Goal: Transaction & Acquisition: Book appointment/travel/reservation

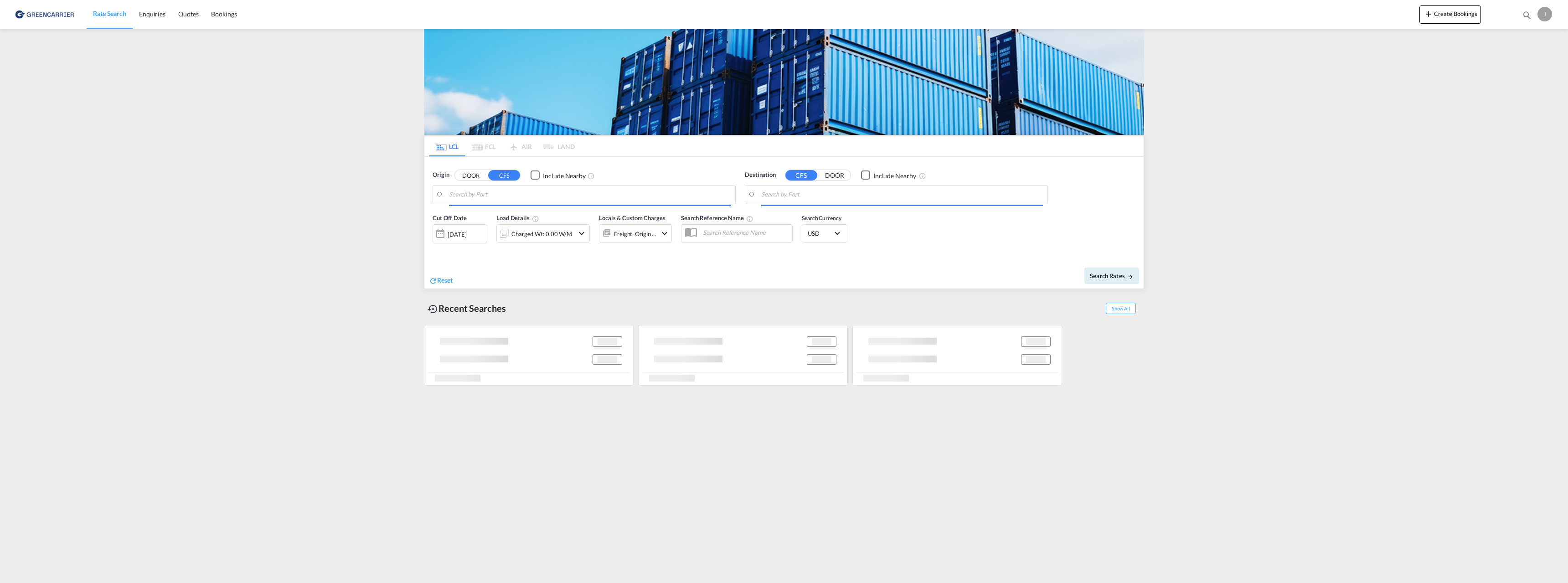
type input "[GEOGRAPHIC_DATA], NOOSL"
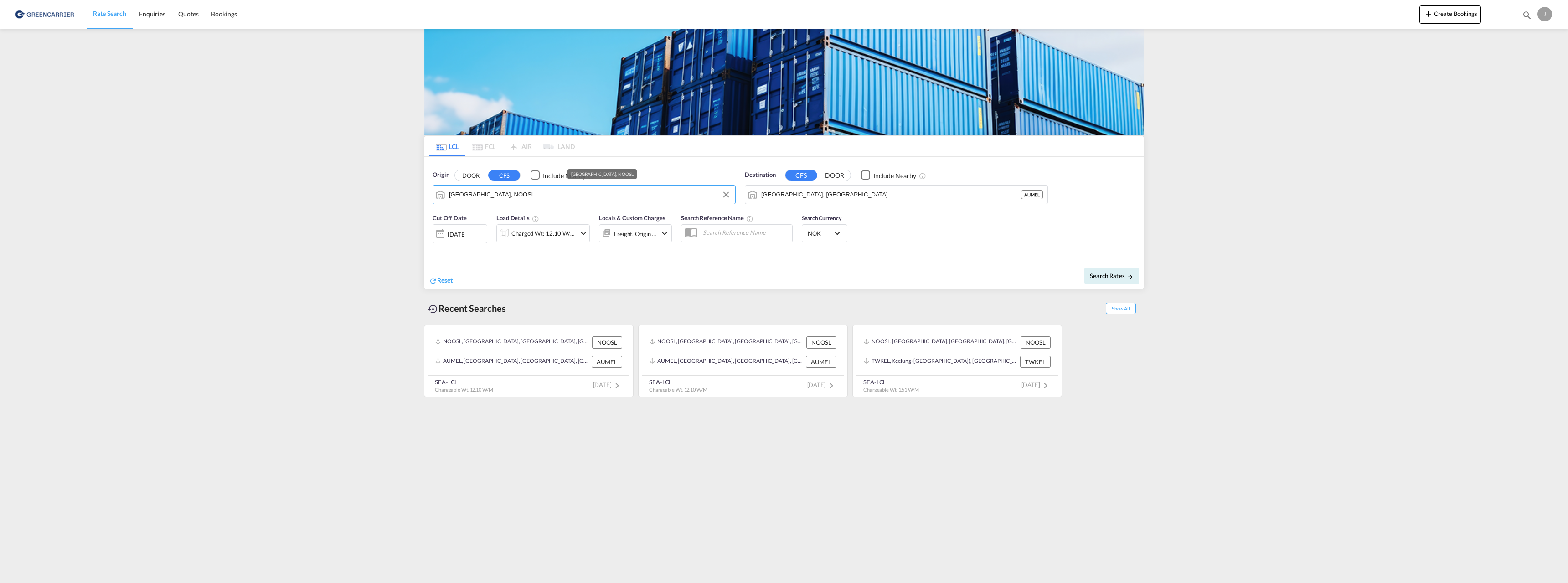
click at [541, 194] on input "[GEOGRAPHIC_DATA], NOOSL" at bounding box center [590, 195] width 282 height 13
click at [799, 197] on input "[GEOGRAPHIC_DATA], [GEOGRAPHIC_DATA]" at bounding box center [902, 195] width 282 height 13
click at [812, 218] on div "[GEOGRAPHIC_DATA] [GEOGRAPHIC_DATA] VNSGN" at bounding box center [831, 219] width 173 height 27
type input "[GEOGRAPHIC_DATA], VNSGN"
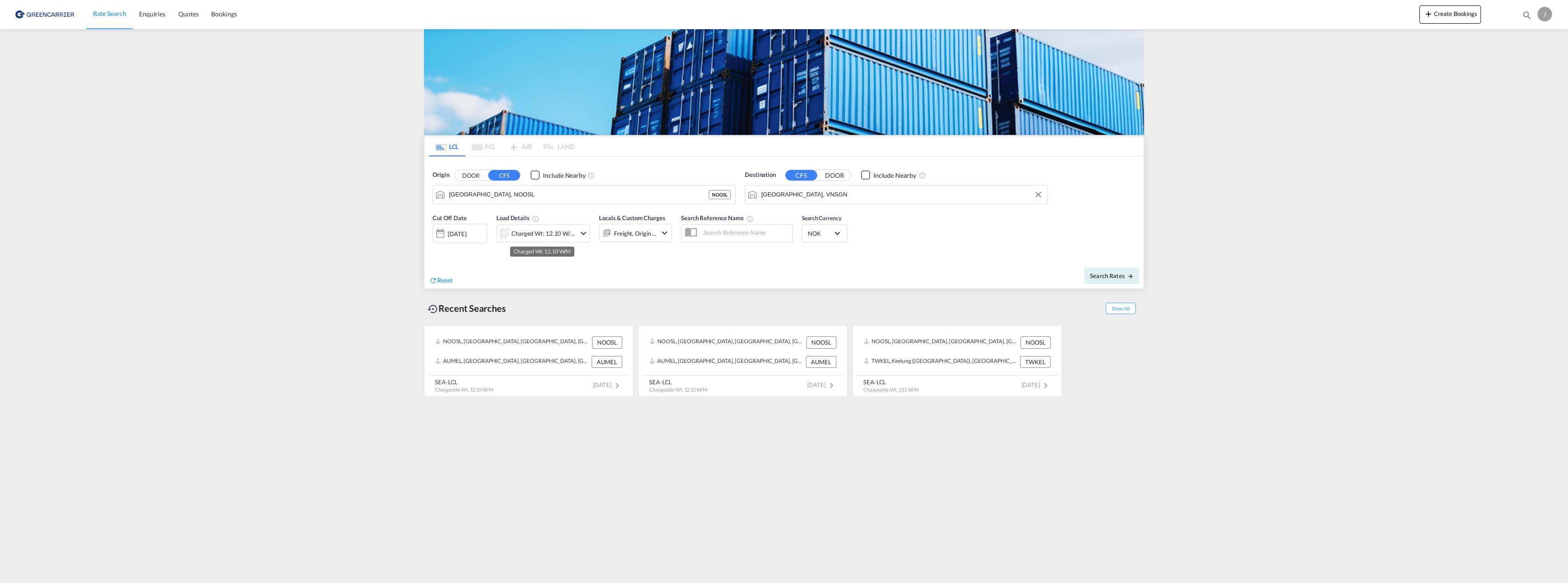
click at [534, 233] on div "Charged Wt: 12.10 W/M" at bounding box center [544, 233] width 65 height 13
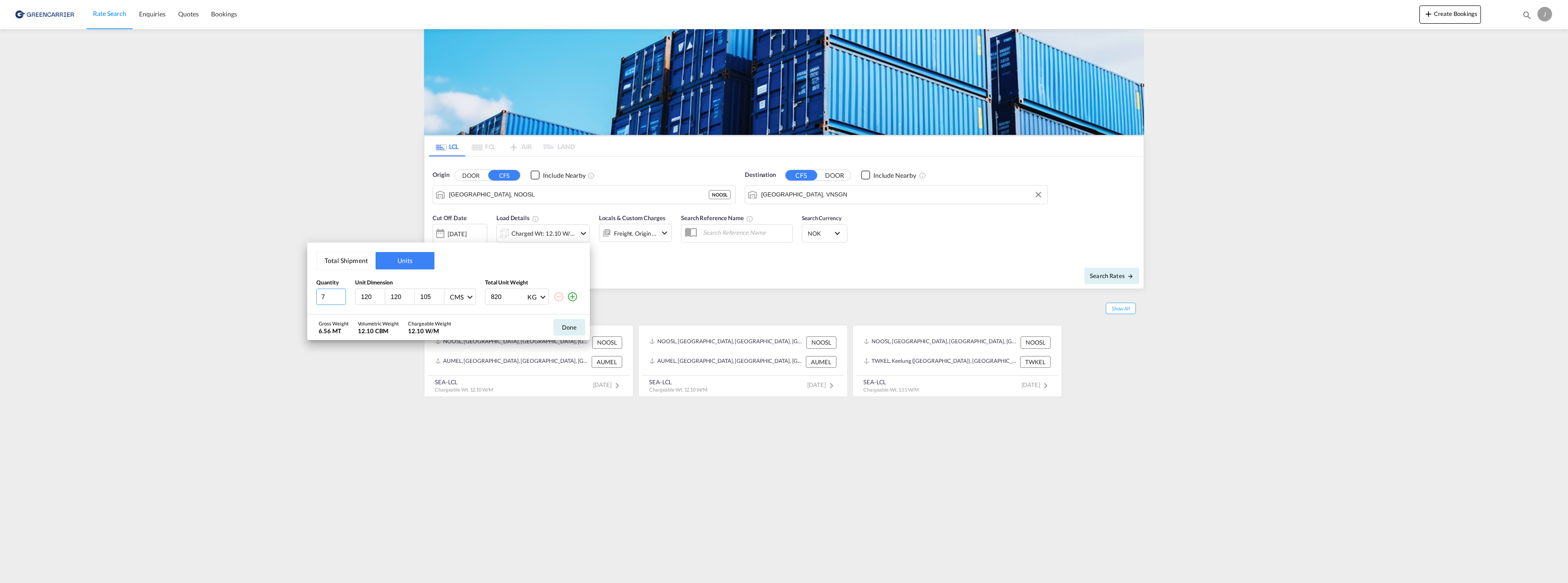
click at [342, 298] on input "7" at bounding box center [331, 296] width 30 height 16
click at [342, 298] on input "6" at bounding box center [331, 296] width 30 height 16
click at [342, 298] on input "5" at bounding box center [331, 296] width 30 height 16
click at [342, 298] on input "4" at bounding box center [331, 296] width 30 height 16
click at [342, 298] on input "3" at bounding box center [331, 296] width 30 height 16
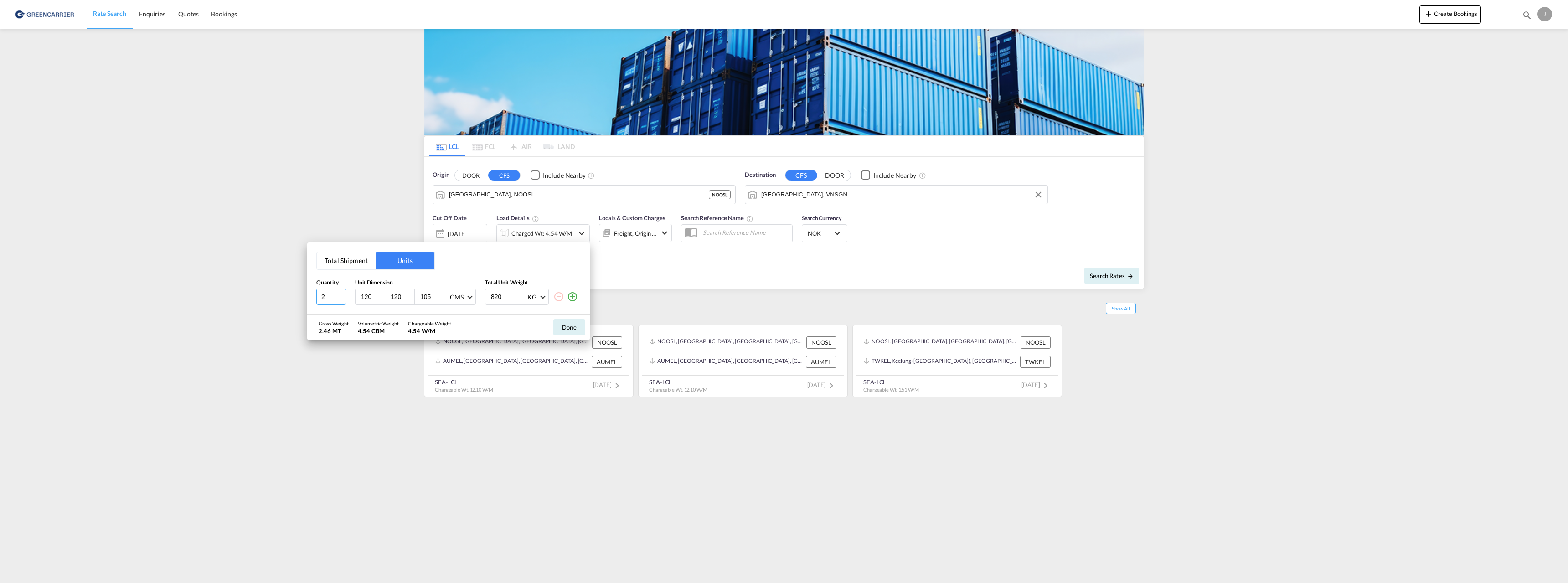
type input "2"
click at [342, 298] on input "2" at bounding box center [331, 296] width 30 height 16
click at [507, 296] on input "820" at bounding box center [508, 296] width 37 height 15
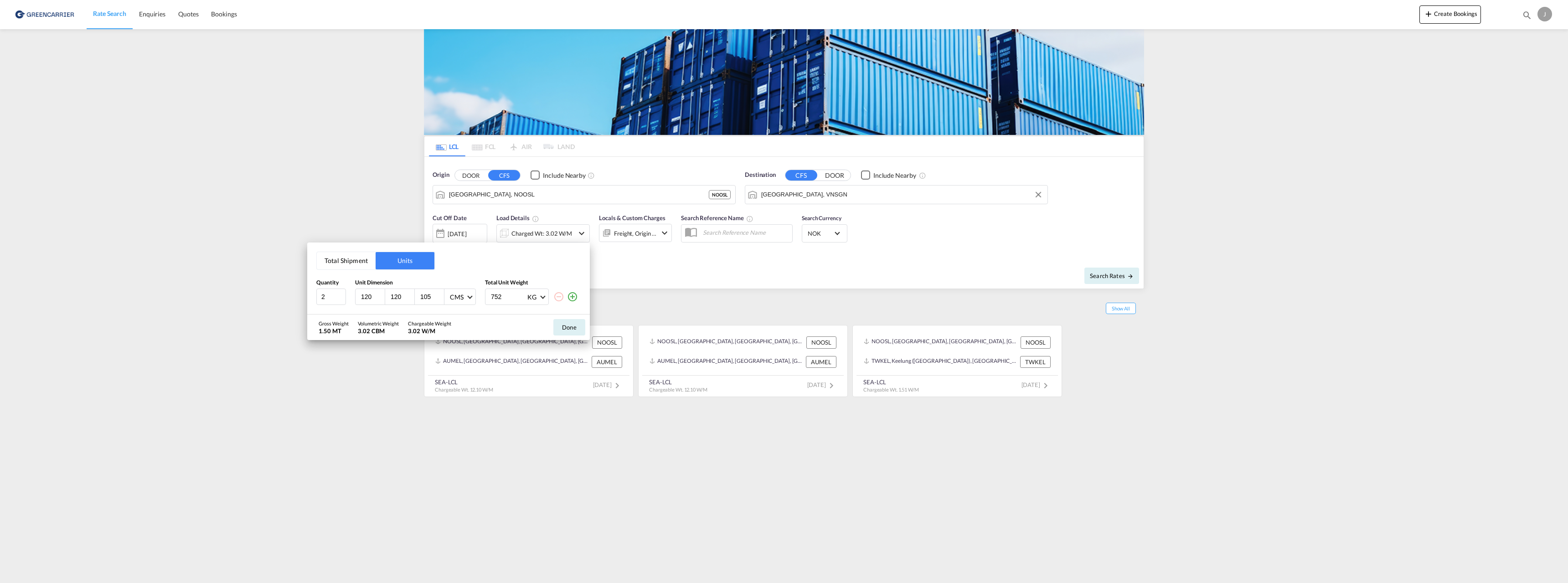
click at [501, 295] on input "752" at bounding box center [508, 296] width 37 height 15
type input "760"
click at [562, 327] on button "Done" at bounding box center [569, 327] width 32 height 16
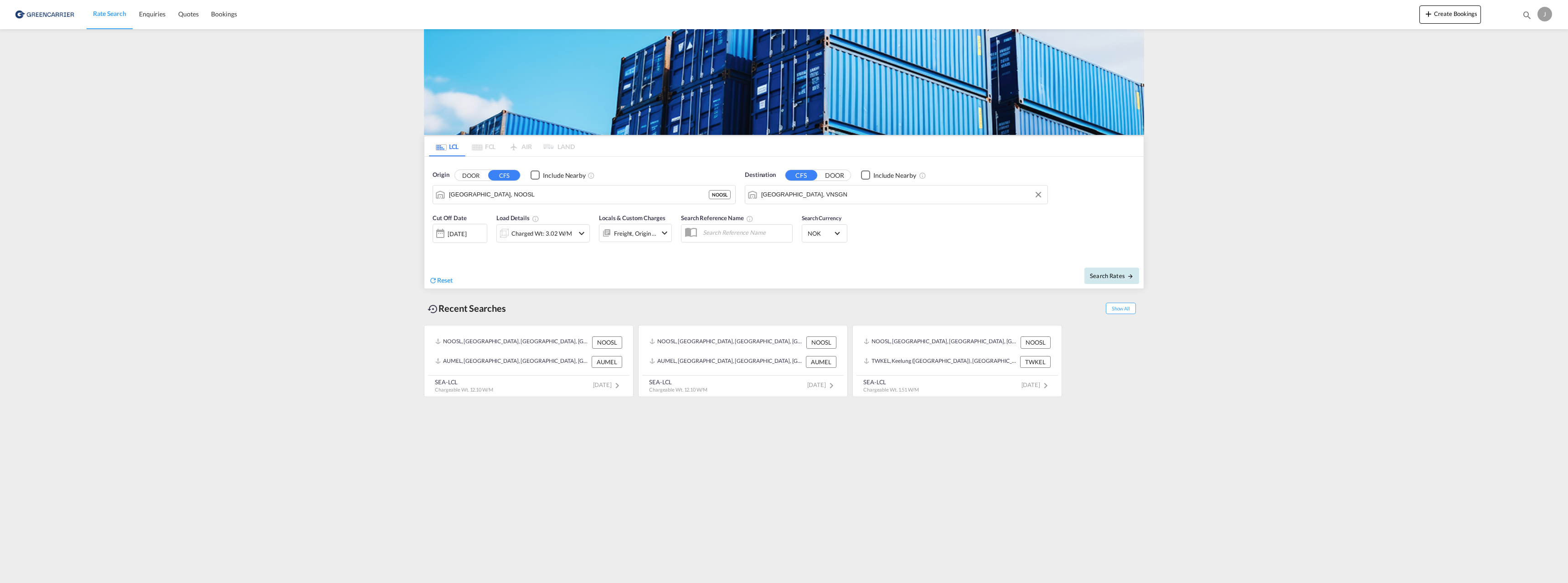
click at [1105, 276] on span "Search Rates" at bounding box center [1111, 276] width 44 height 7
type input "NOOSL to VNSGN / [DATE]"
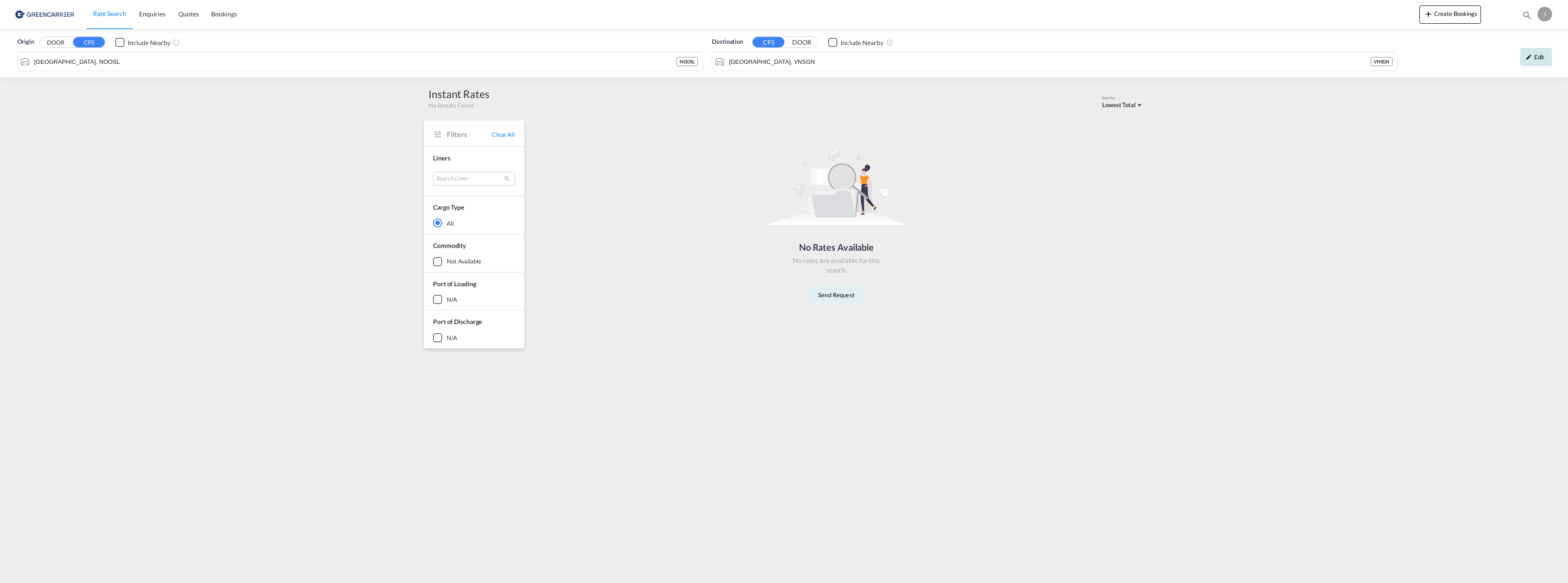
click at [1538, 52] on div "Edit" at bounding box center [1536, 57] width 32 height 18
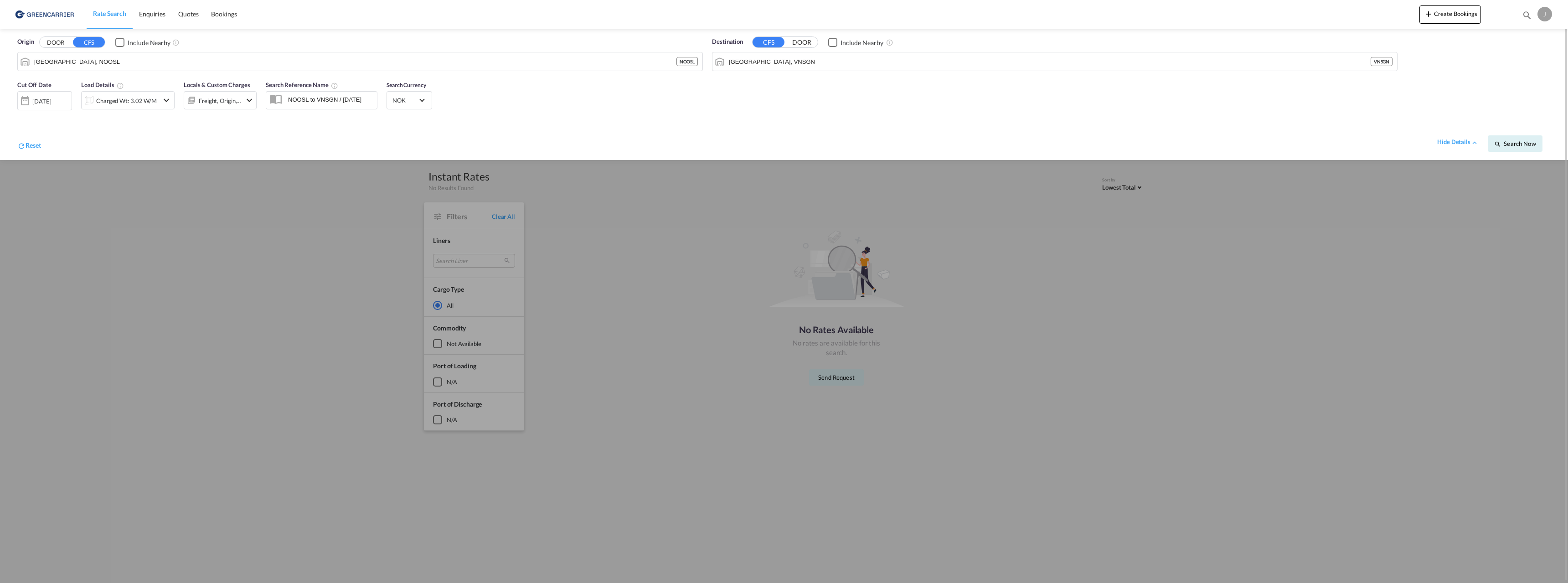
click at [55, 106] on div "[DATE]" at bounding box center [44, 100] width 55 height 19
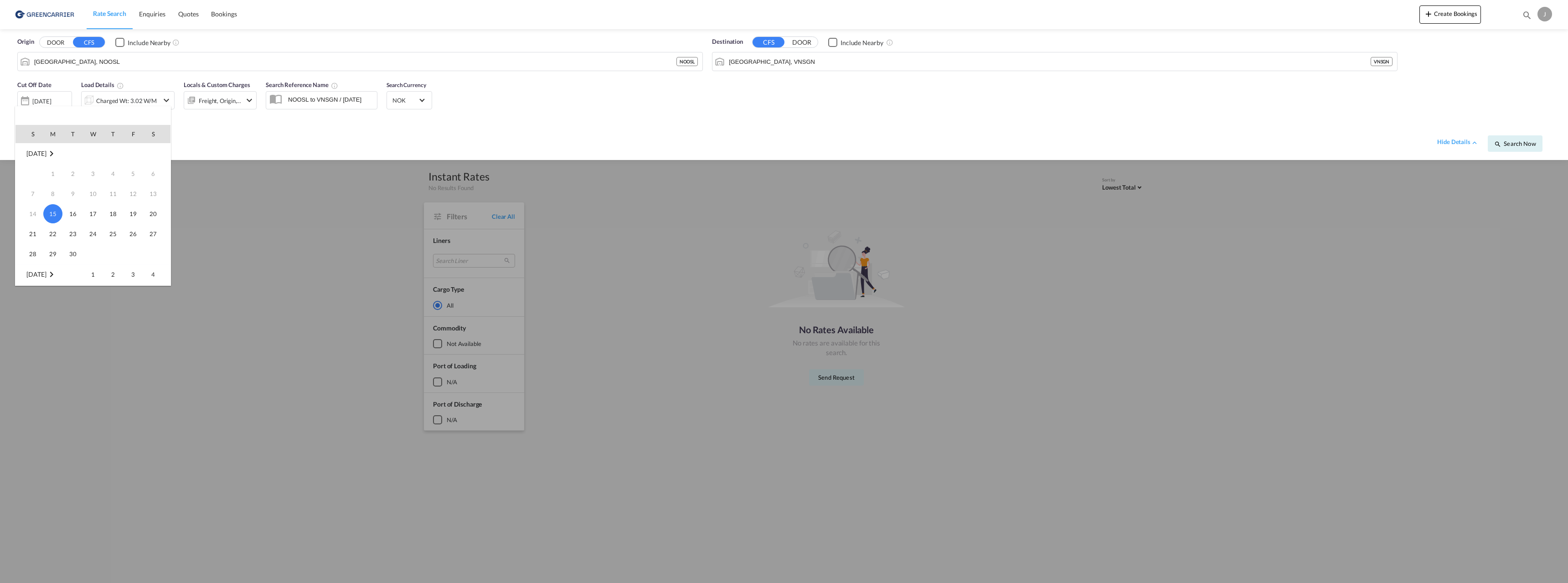
click at [52, 215] on span "15" at bounding box center [52, 213] width 19 height 19
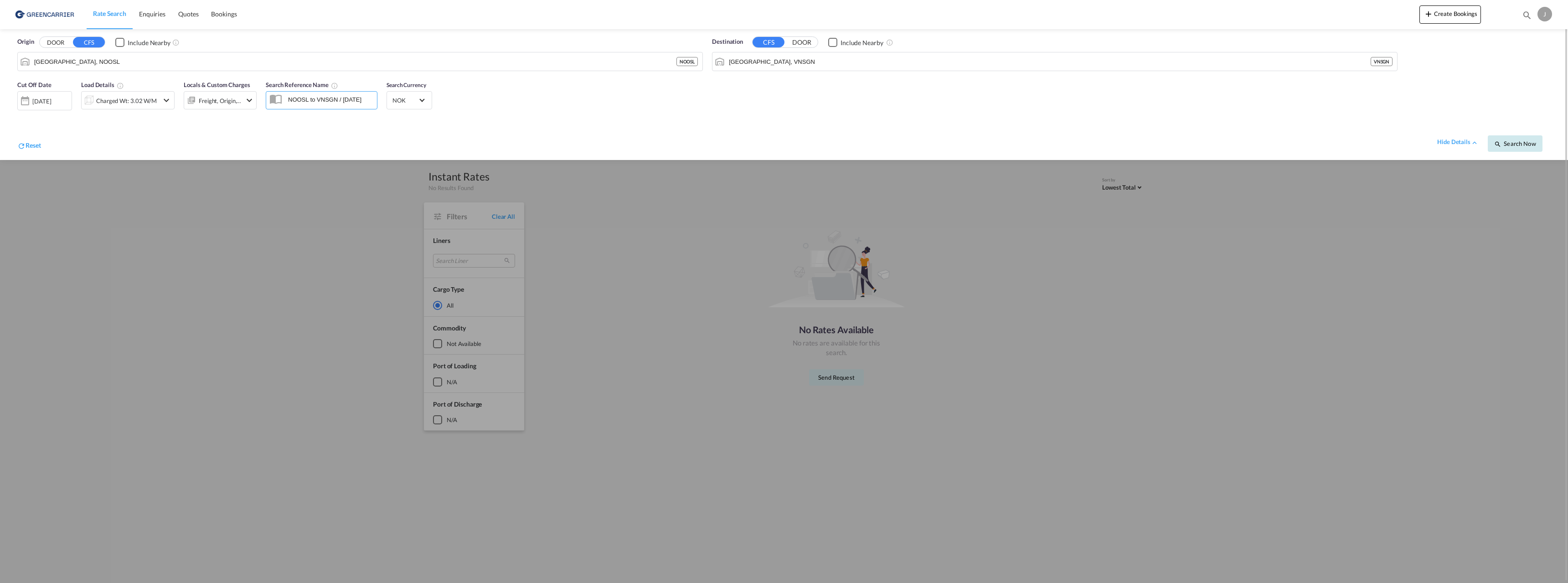
click at [1507, 145] on span "Search Now" at bounding box center [1515, 144] width 41 height 7
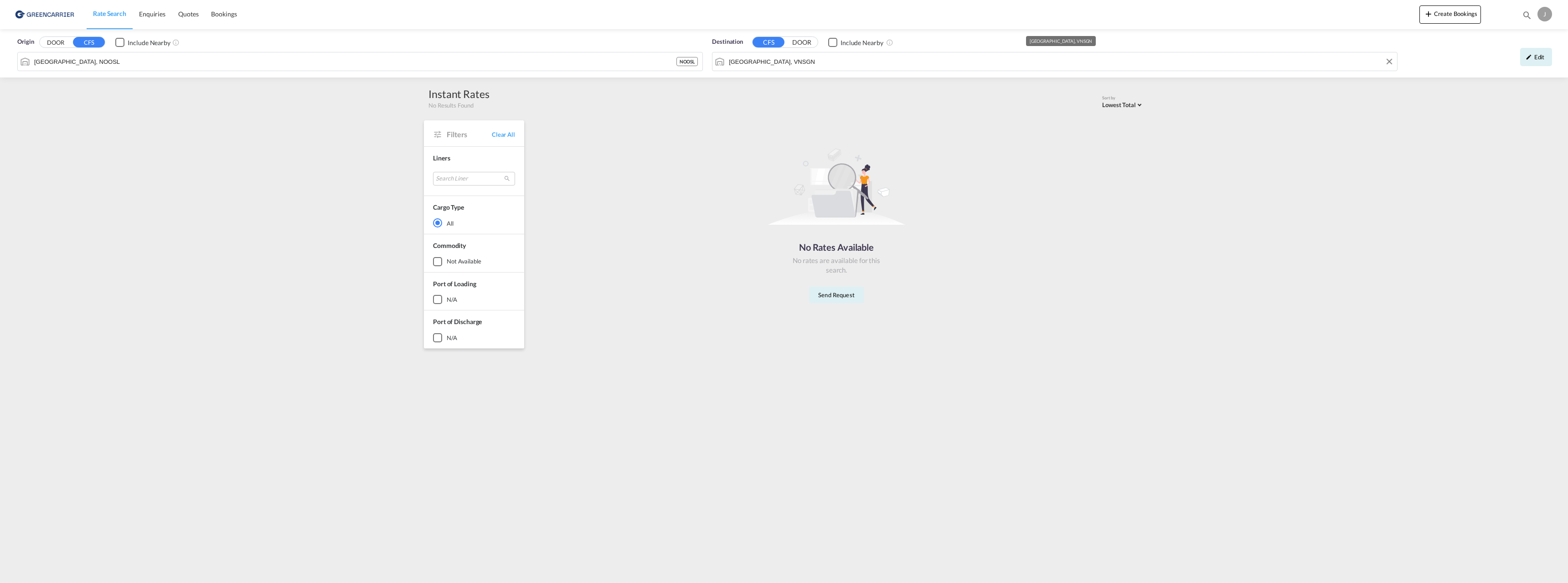
click at [858, 54] on md-input-container "[GEOGRAPHIC_DATA], VNSGN" at bounding box center [1054, 61] width 685 height 18
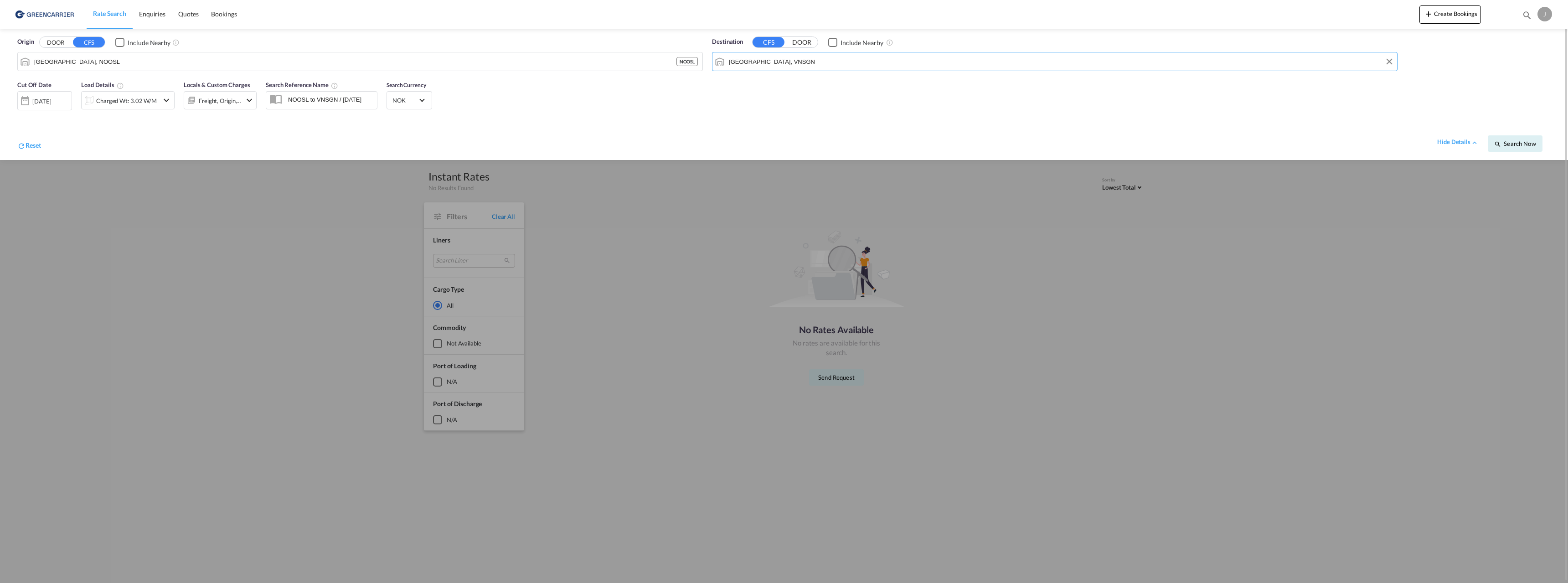
click at [852, 60] on input "[GEOGRAPHIC_DATA], VNSGN" at bounding box center [1060, 61] width 663 height 13
click at [734, 86] on div "[GEOGRAPHIC_DATA] [GEOGRAPHIC_DATA] VNSGN" at bounding box center [799, 86] width 173 height 27
type input "[GEOGRAPHIC_DATA], VNSGN"
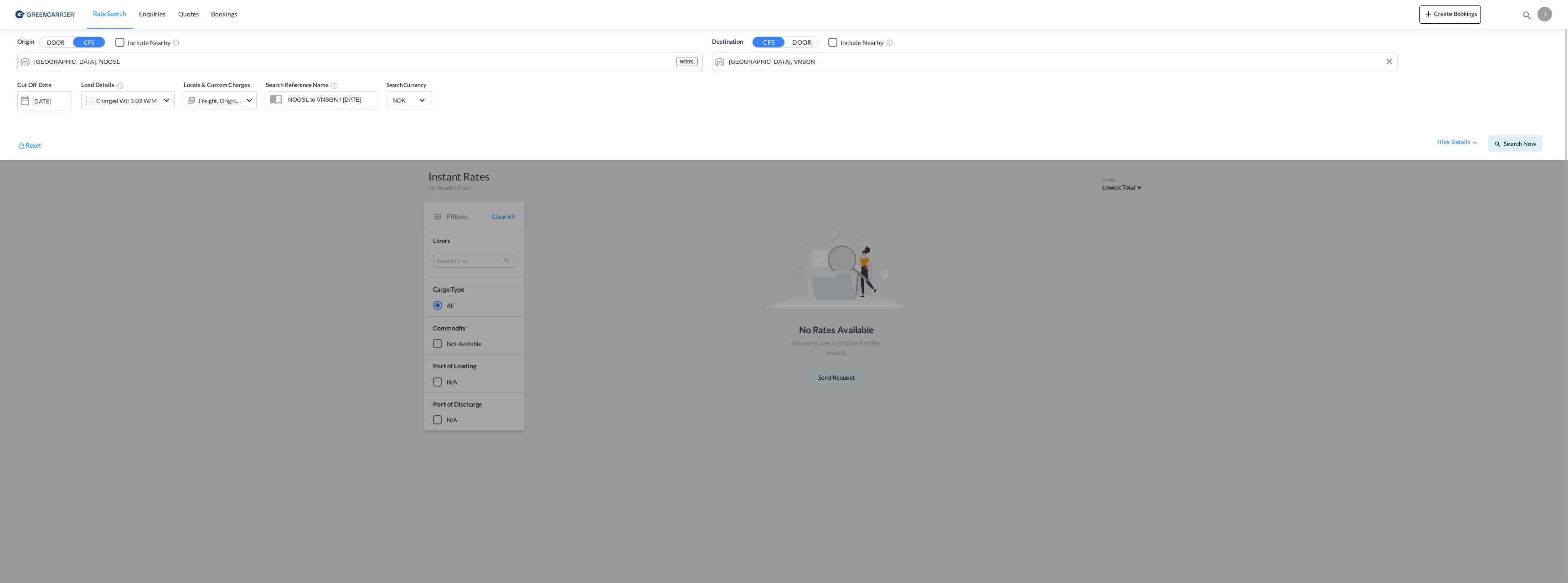
click at [52, 107] on div "[DATE]" at bounding box center [44, 100] width 55 height 19
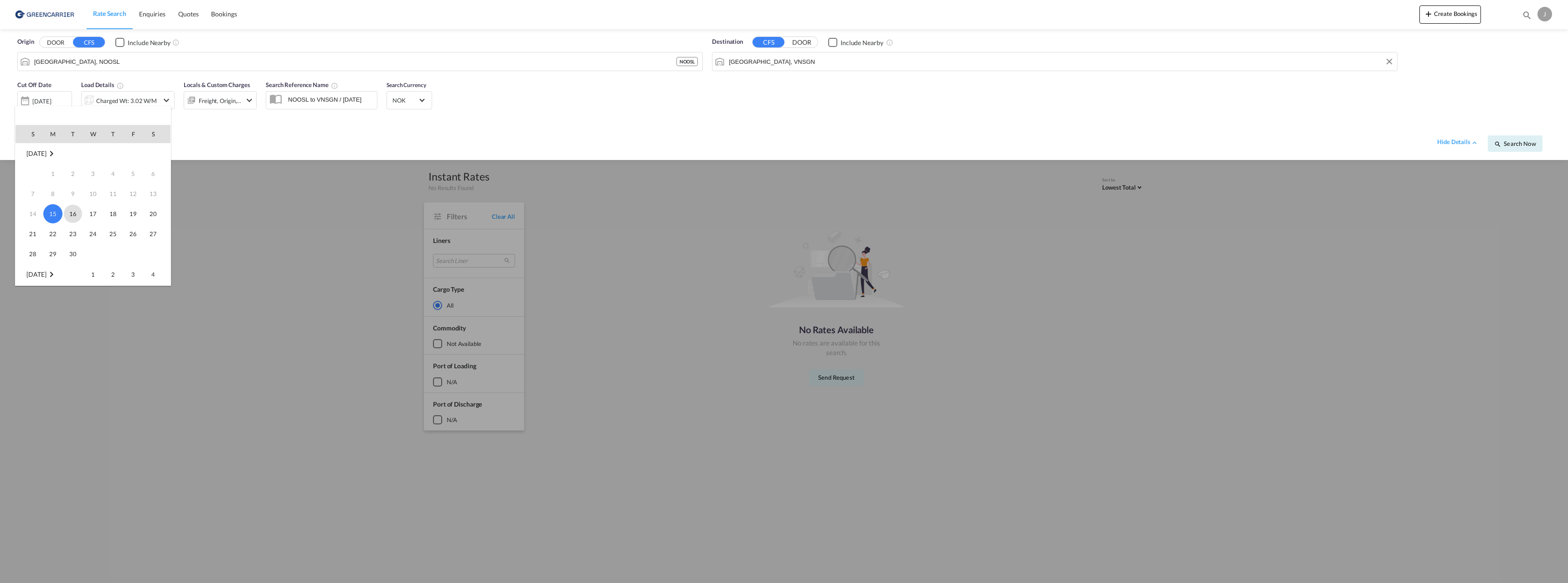
click at [68, 214] on span "16" at bounding box center [73, 214] width 18 height 18
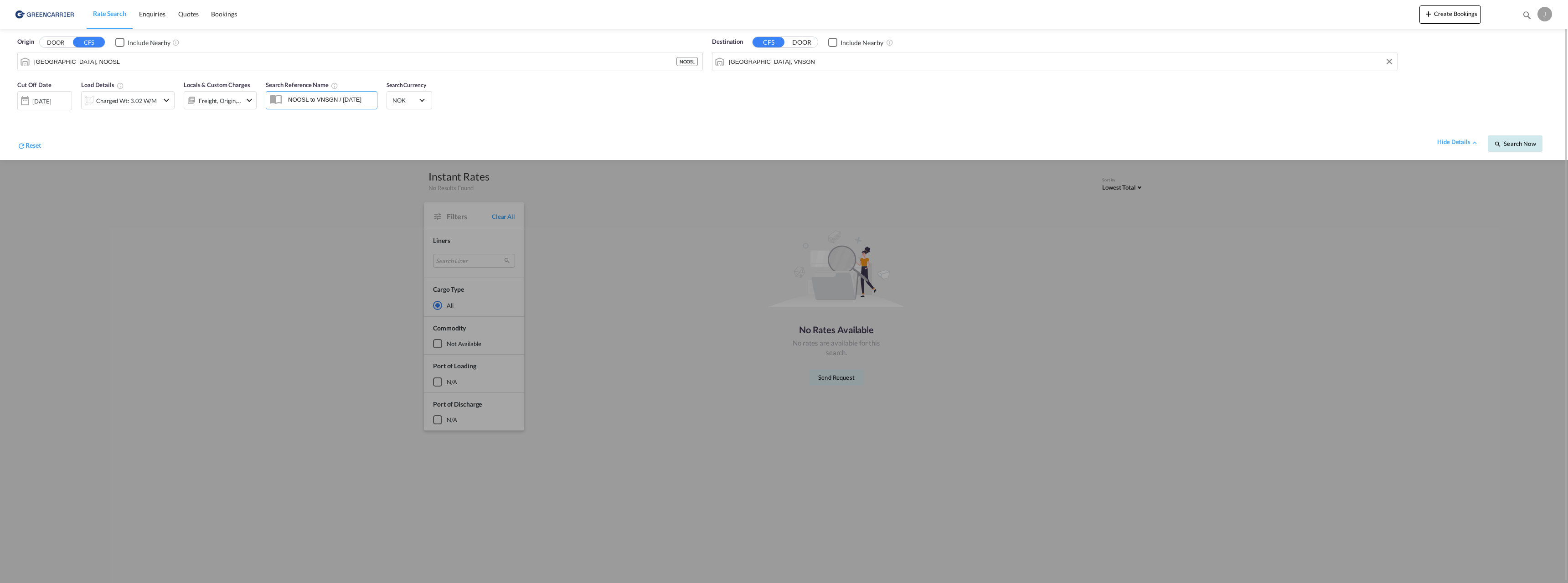
click at [1511, 141] on span "Search Now" at bounding box center [1515, 144] width 41 height 7
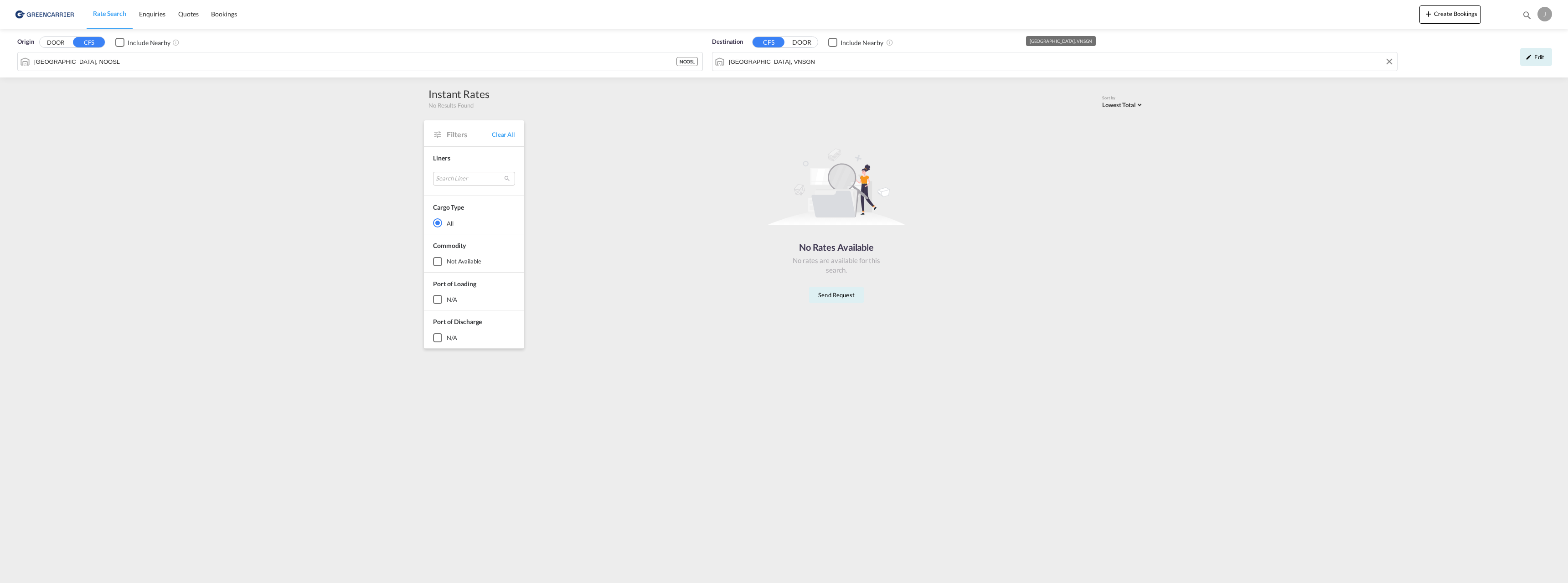
click at [914, 59] on input "[GEOGRAPHIC_DATA], VNSGN" at bounding box center [1060, 61] width 663 height 13
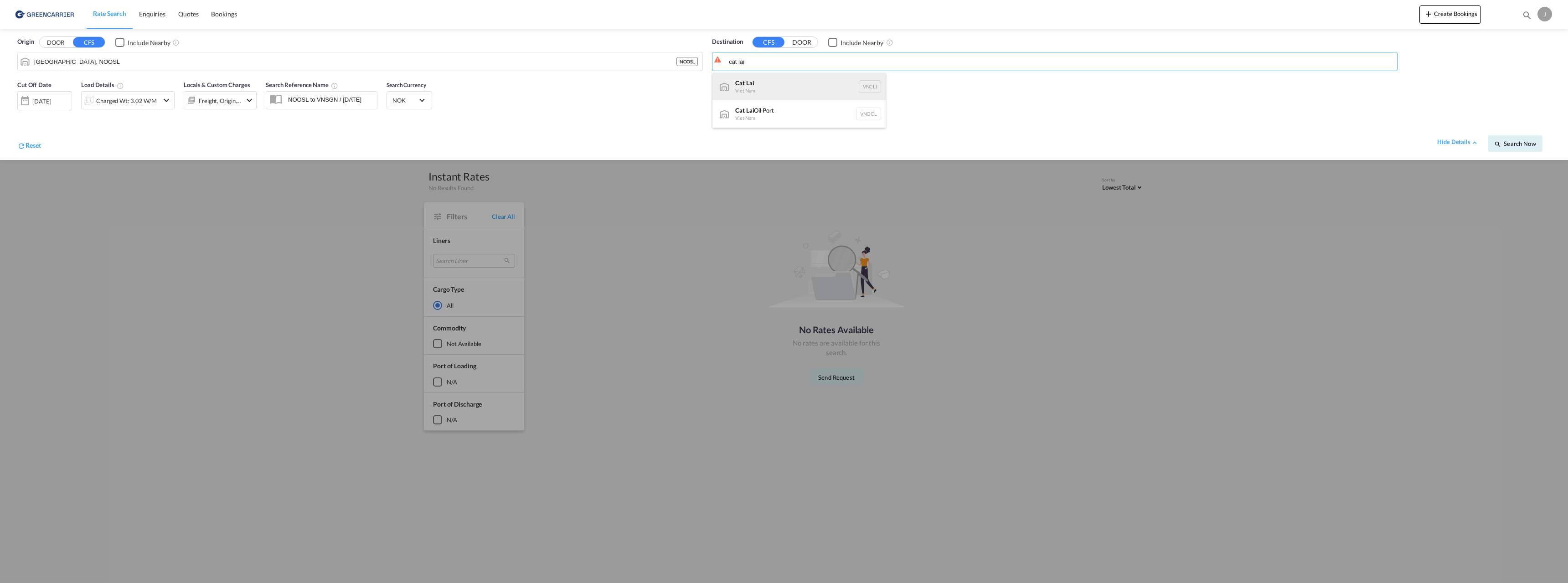
click at [765, 85] on div "Cat Lai Viet Nam VNCLI" at bounding box center [799, 86] width 173 height 27
type input "Cat Lai, VNCLI"
click at [1527, 143] on span "Search Now" at bounding box center [1515, 144] width 41 height 7
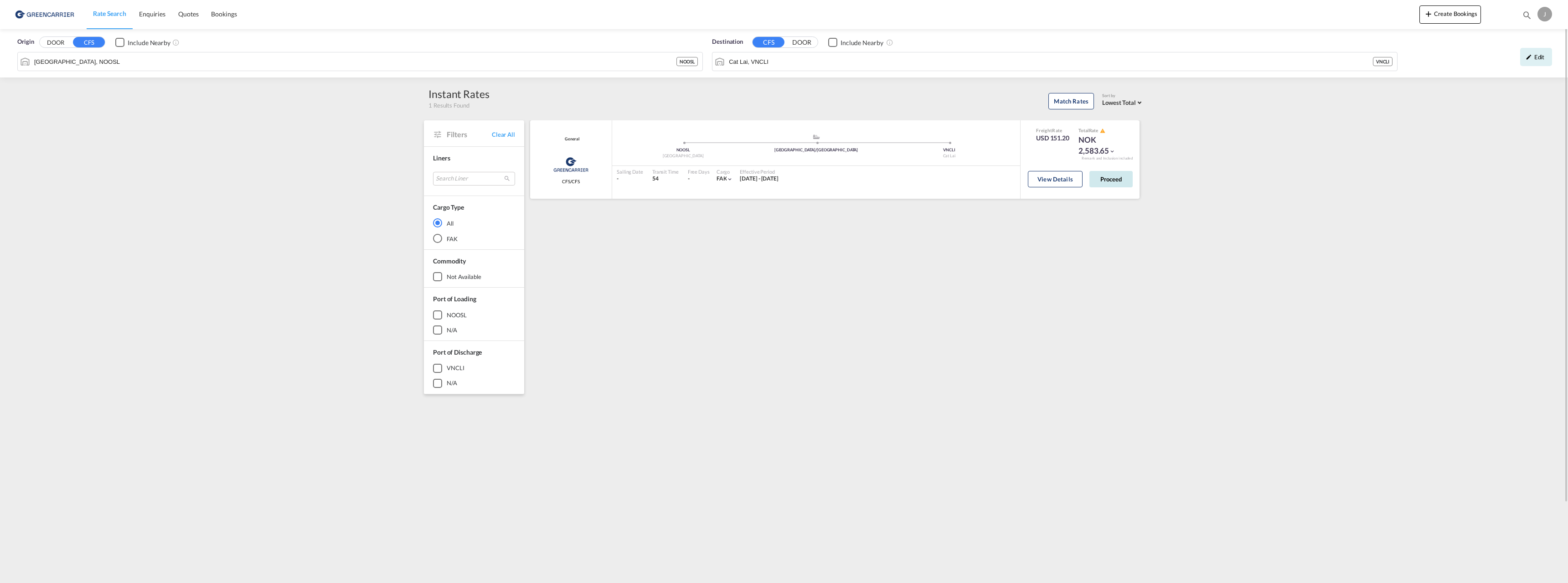
click at [1115, 177] on button "Proceed" at bounding box center [1111, 179] width 43 height 16
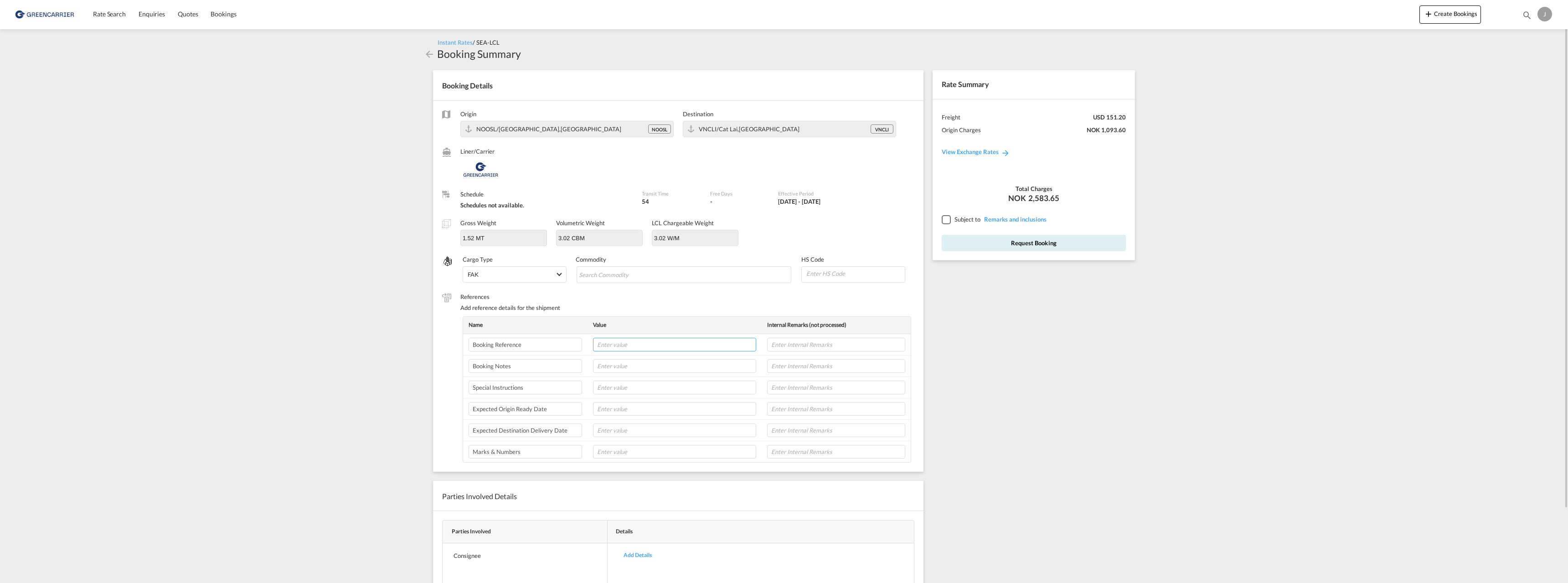
click at [626, 344] on input "text" at bounding box center [674, 344] width 163 height 13
paste input "172356"
type input "172356/JFL"
click at [620, 273] on input "Chips input." at bounding box center [620, 275] width 83 height 15
type input "[MEDICAL_DATA]"
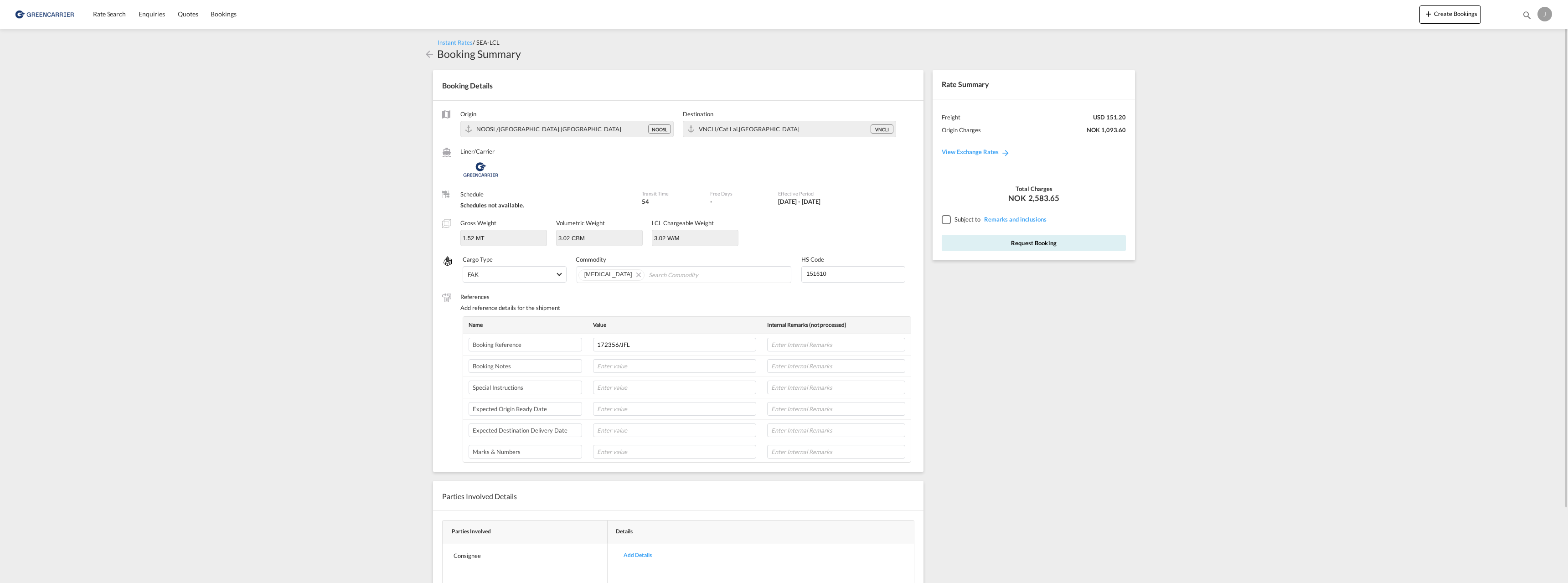
type input "151610"
click at [945, 219] on div at bounding box center [945, 218] width 8 height 8
click at [784, 410] on input "text" at bounding box center [836, 408] width 138 height 13
type input "[DATE]"
click at [780, 427] on input "text" at bounding box center [836, 430] width 138 height 13
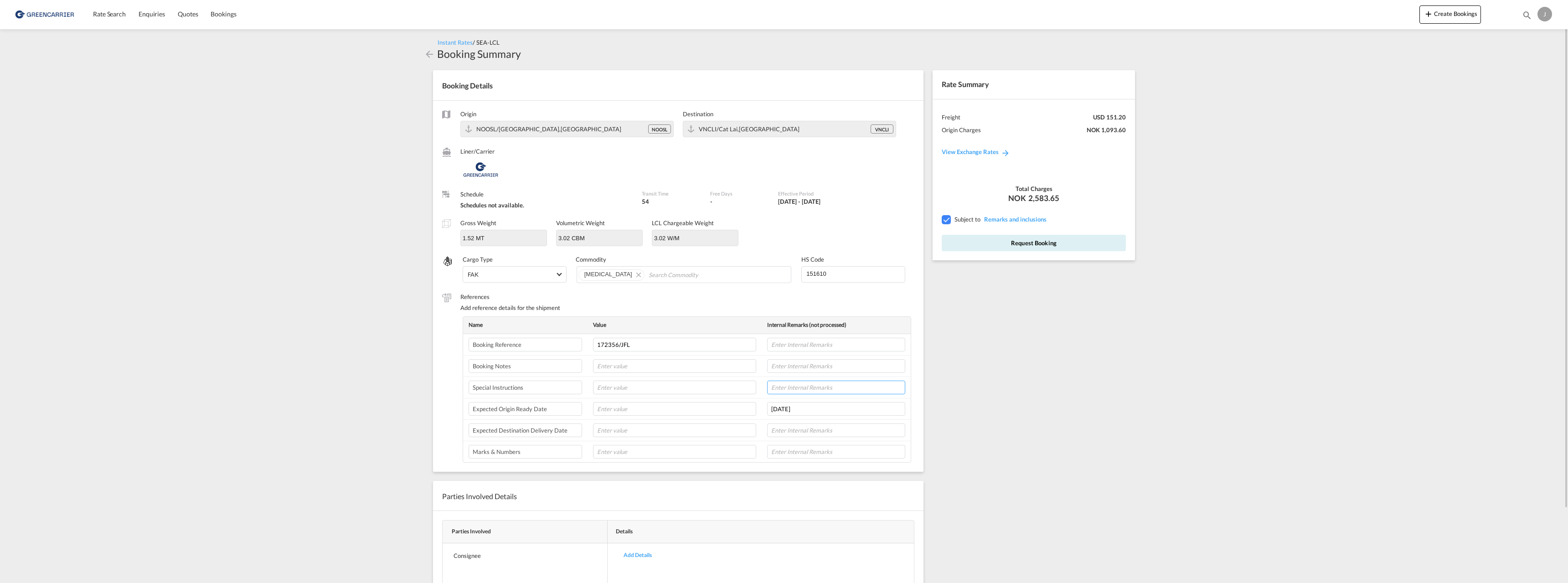
click at [783, 388] on input "text" at bounding box center [836, 387] width 138 height 13
type input "[PERSON_NAME]"
click at [1035, 241] on button "Request Booking" at bounding box center [1034, 243] width 184 height 16
